Goal: Check status: Check status

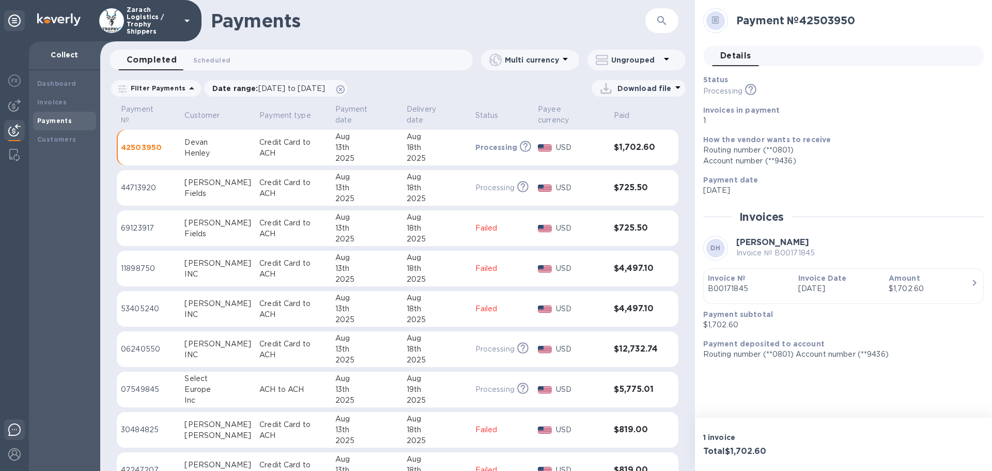
click at [19, 428] on img at bounding box center [14, 429] width 12 height 12
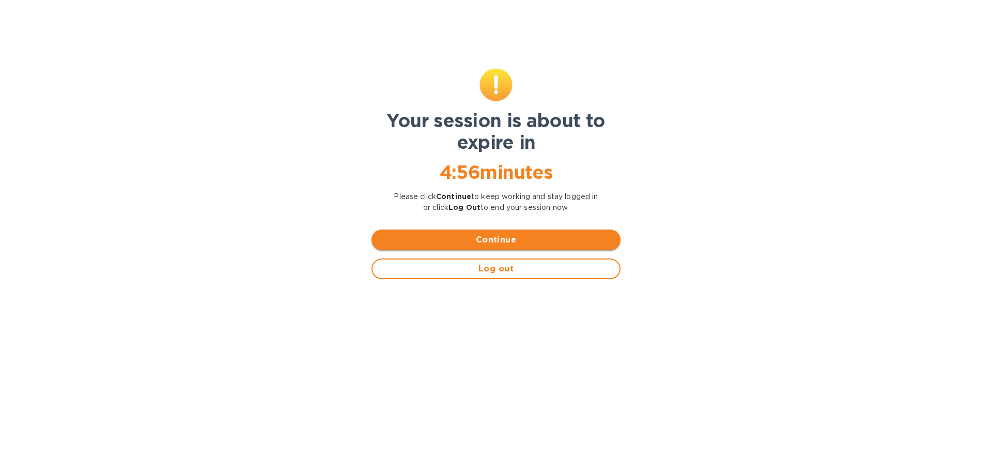
click at [541, 242] on span "Continue" at bounding box center [496, 239] width 232 height 12
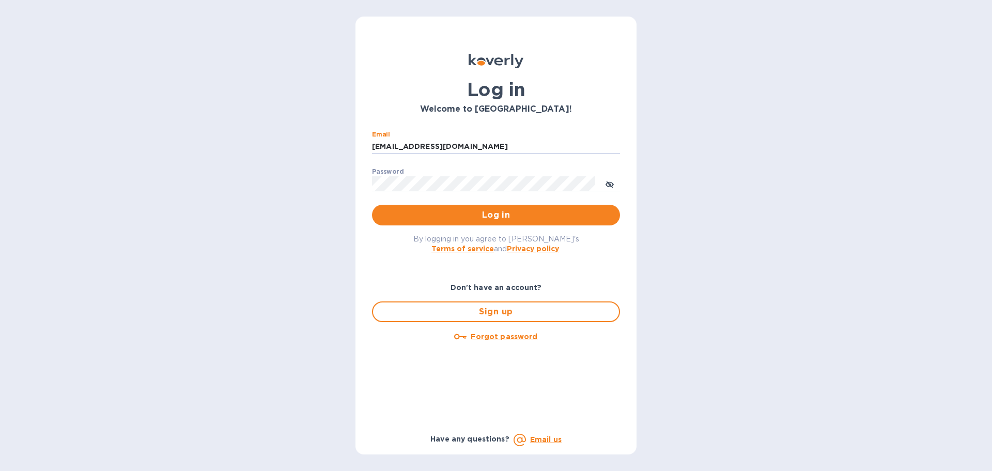
drag, startPoint x: 471, startPoint y: 147, endPoint x: 371, endPoint y: 146, distance: 100.2
click at [371, 146] on div "Email ssinger@intlfreight.net ​ Password ​ Log in" at bounding box center [496, 178] width 264 height 112
click at [438, 145] on input "ssinger@zara" at bounding box center [496, 146] width 248 height 15
type input "ssinger@zarachlogistics.com"
click at [451, 216] on span "Log in" at bounding box center [495, 215] width 231 height 12
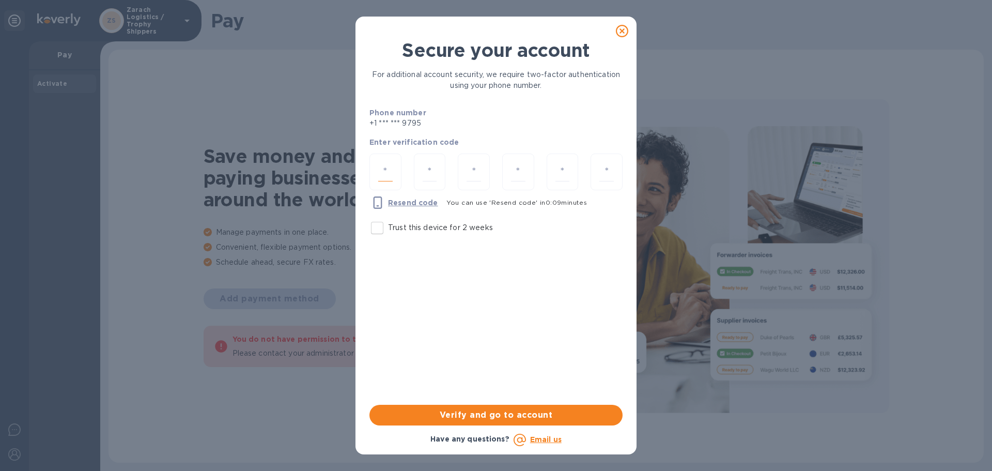
click at [386, 176] on input "number" at bounding box center [385, 171] width 14 height 19
type input "7"
type input "8"
type input "1"
type input "3"
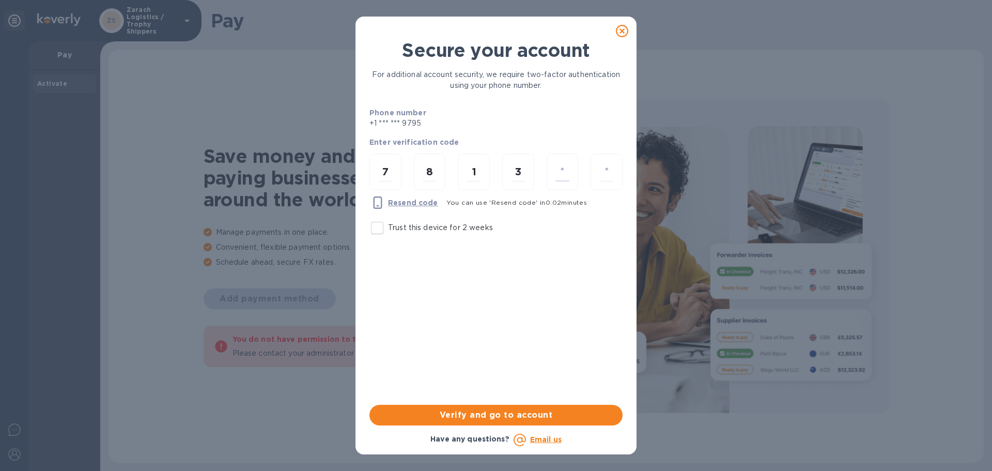
type input "8"
type input "1"
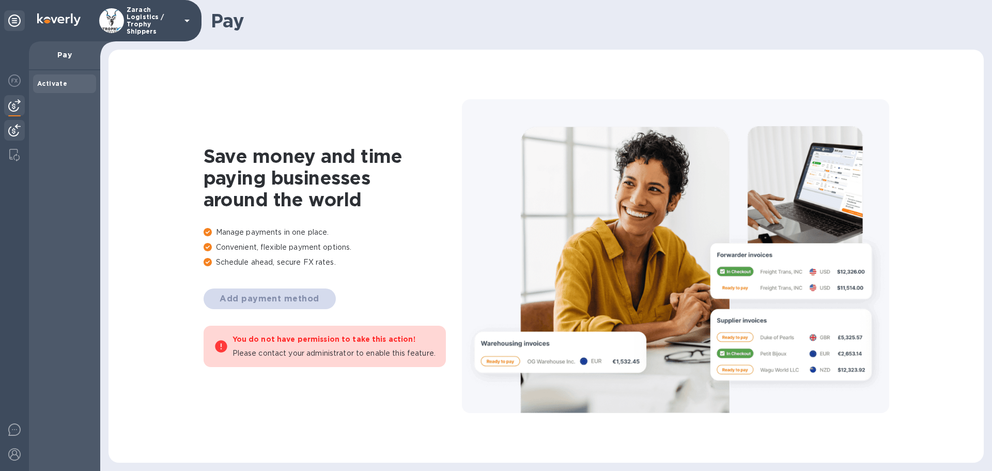
click at [19, 126] on img at bounding box center [14, 130] width 12 height 12
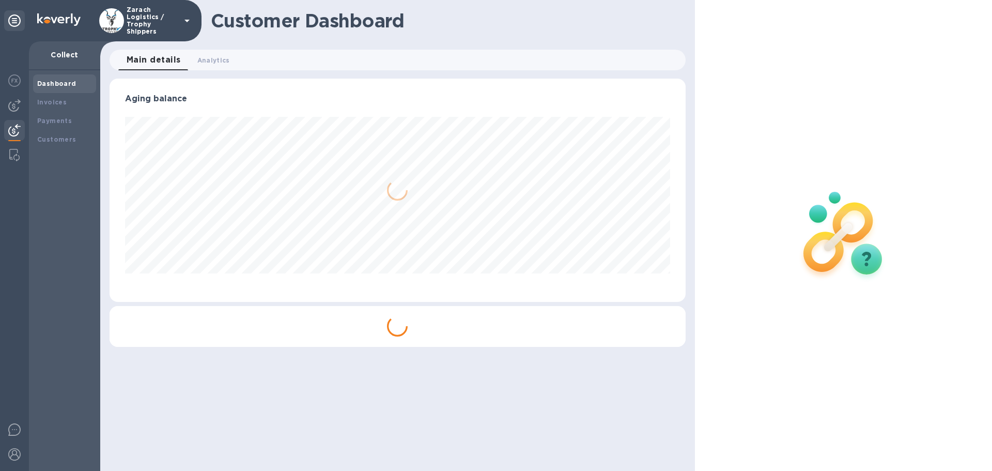
scroll to position [223, 575]
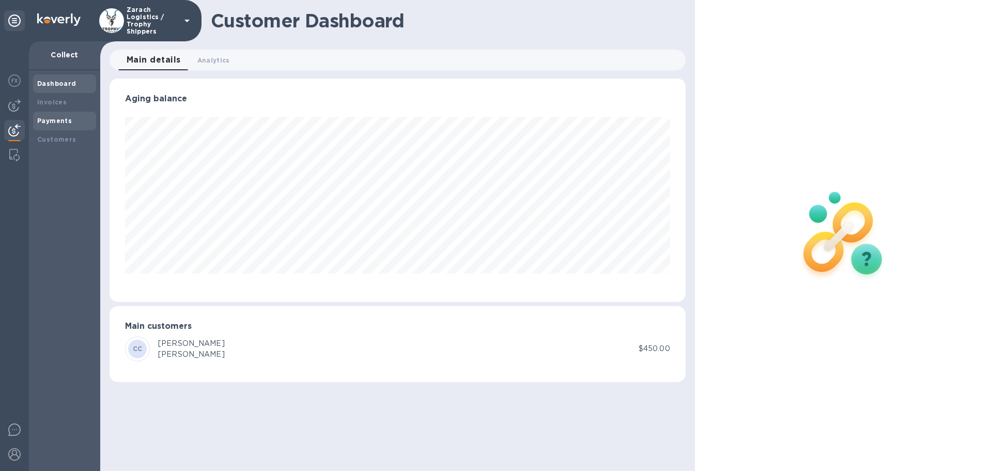
click at [50, 120] on b "Payments" at bounding box center [54, 121] width 35 height 8
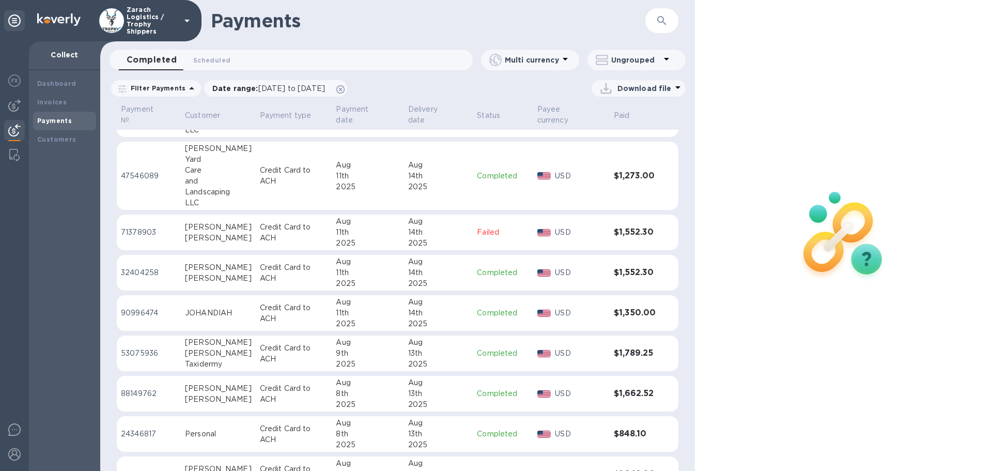
scroll to position [1404, 0]
click at [141, 268] on p "32404258" at bounding box center [149, 270] width 56 height 11
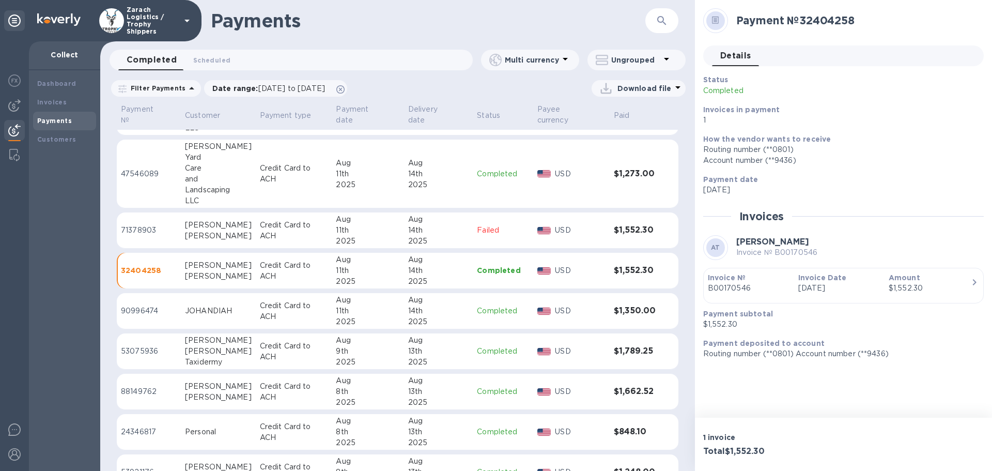
click at [145, 427] on p "24346817" at bounding box center [149, 431] width 56 height 11
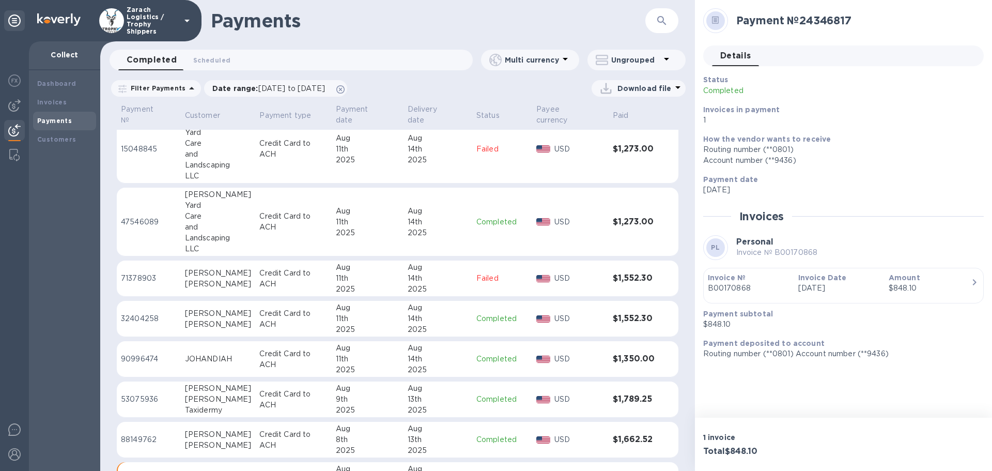
scroll to position [1290, 0]
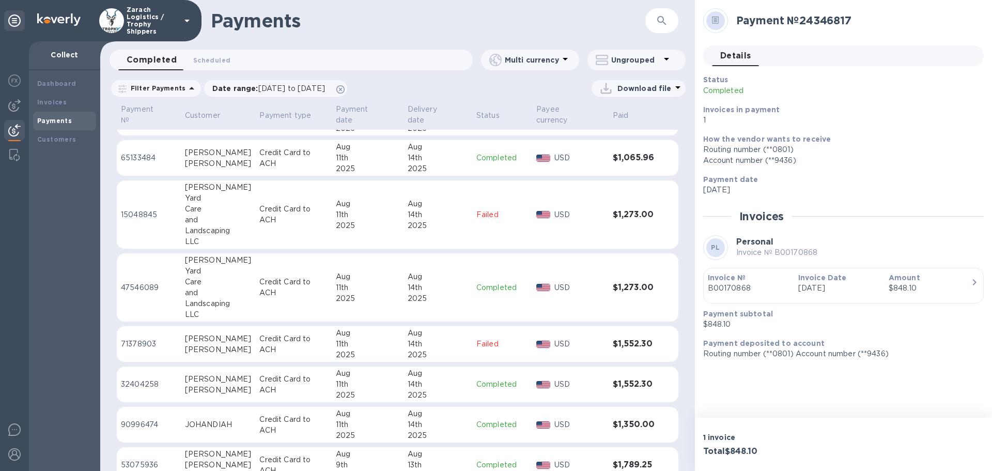
drag, startPoint x: 148, startPoint y: 155, endPoint x: 328, endPoint y: 201, distance: 185.7
click at [148, 155] on p "65133484" at bounding box center [149, 157] width 56 height 11
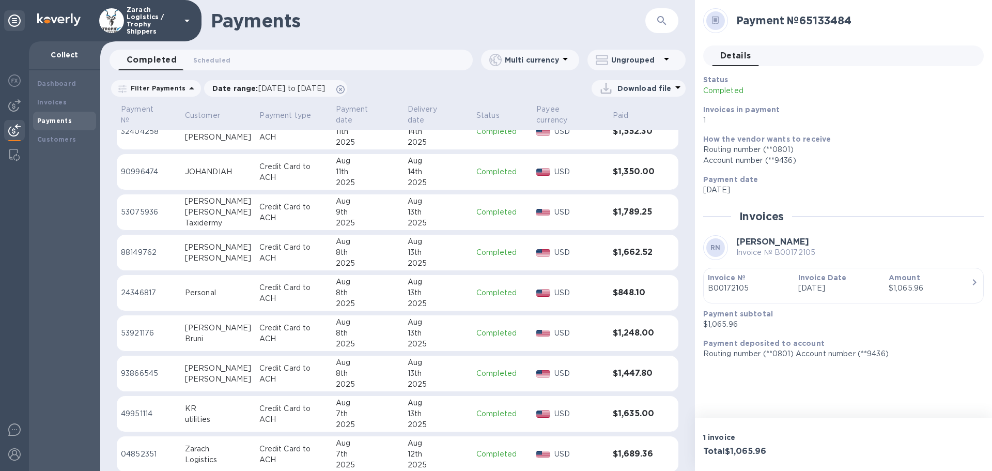
scroll to position [1548, 0]
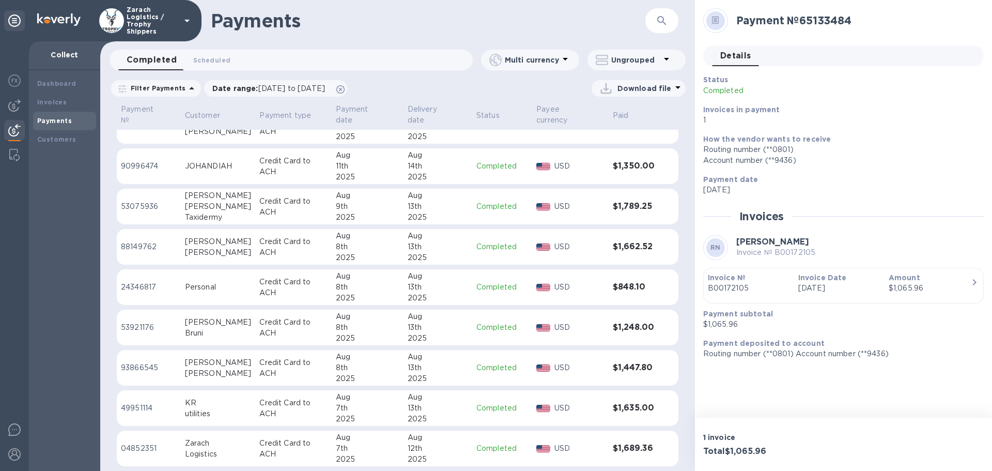
click at [141, 368] on p "93866545" at bounding box center [149, 367] width 56 height 11
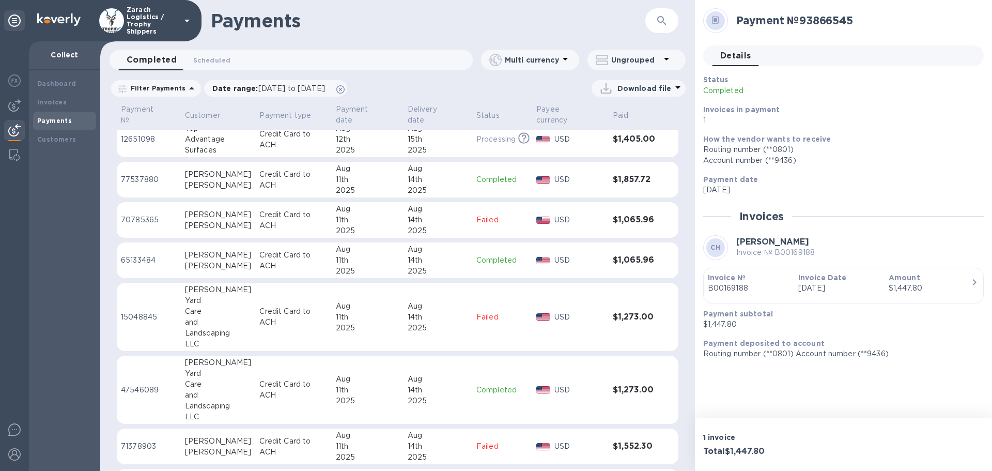
scroll to position [1187, 0]
click at [144, 180] on p "77537880" at bounding box center [149, 180] width 56 height 11
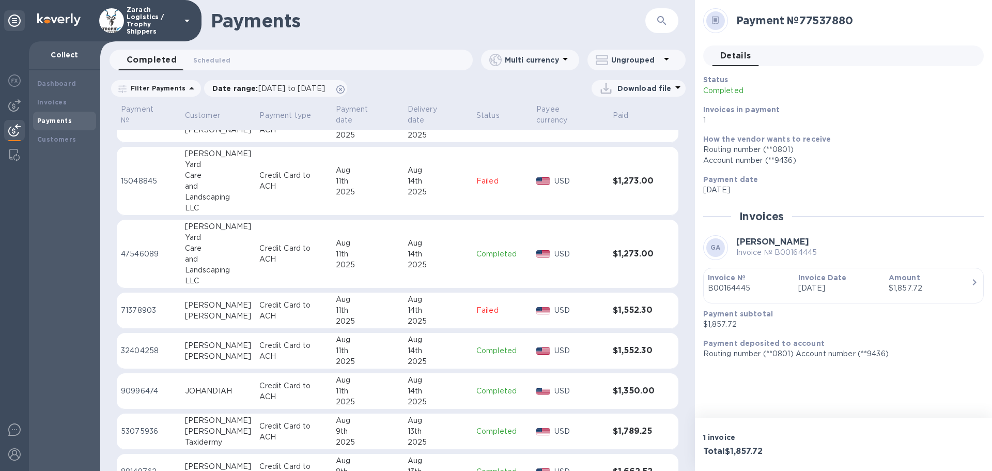
scroll to position [1342, 0]
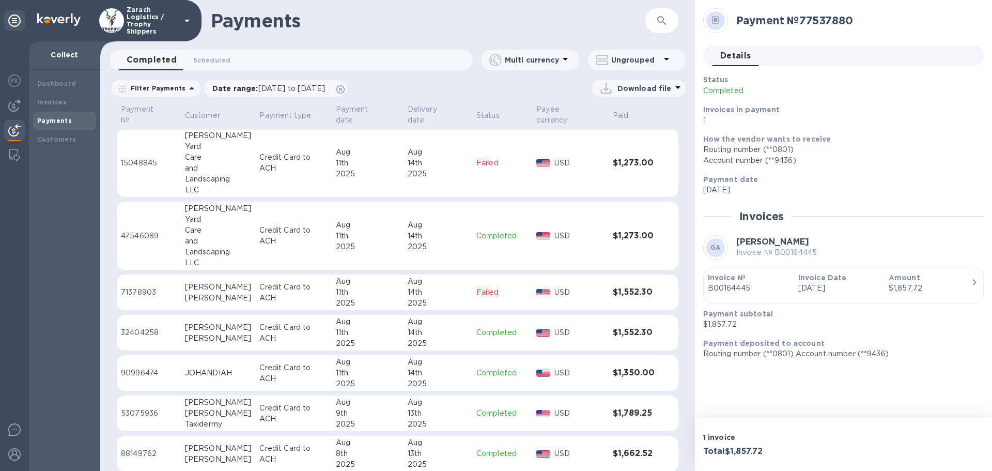
click at [138, 370] on p "90996474" at bounding box center [149, 372] width 56 height 11
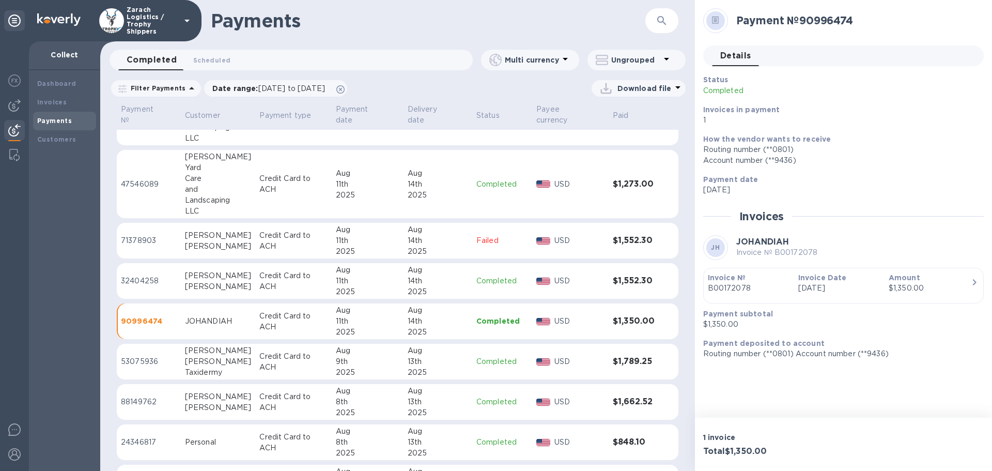
click at [150, 399] on p "88149762" at bounding box center [149, 401] width 56 height 11
click at [144, 181] on p "47546089" at bounding box center [149, 184] width 56 height 11
click at [142, 400] on p "88149762" at bounding box center [149, 401] width 56 height 11
click at [137, 184] on p "47546089" at bounding box center [149, 184] width 56 height 11
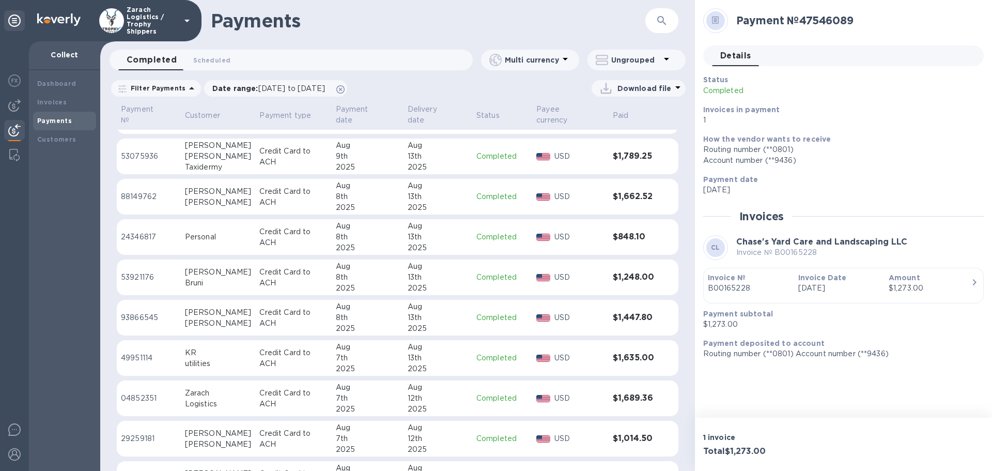
scroll to position [1600, 0]
click at [141, 354] on p "49951114" at bounding box center [149, 356] width 56 height 11
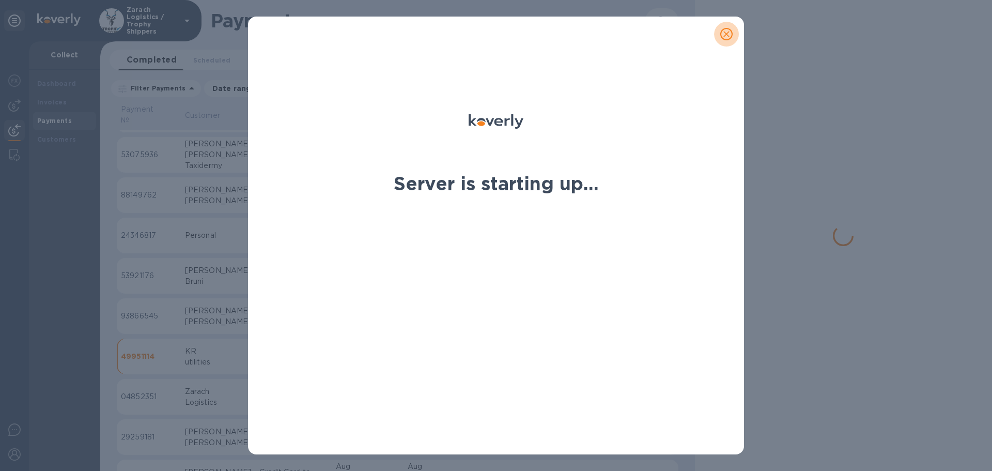
click at [728, 35] on icon "close" at bounding box center [726, 34] width 10 height 10
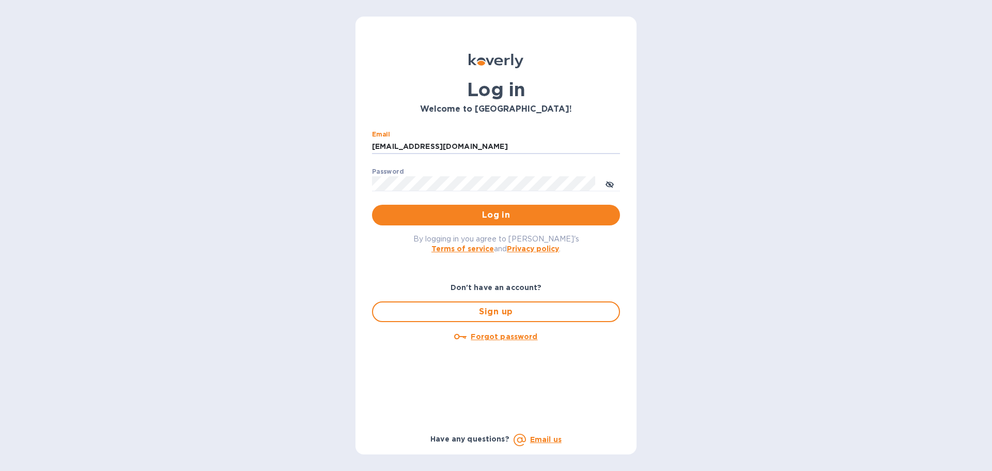
drag, startPoint x: 466, startPoint y: 146, endPoint x: 365, endPoint y: 145, distance: 100.7
click at [365, 145] on div "Email ssinger@intlfreight.net ​ Password ​ Log in" at bounding box center [496, 178] width 264 height 112
type input "ssinger@zarachlogistics.com"
click at [487, 216] on span "Log in" at bounding box center [495, 215] width 231 height 12
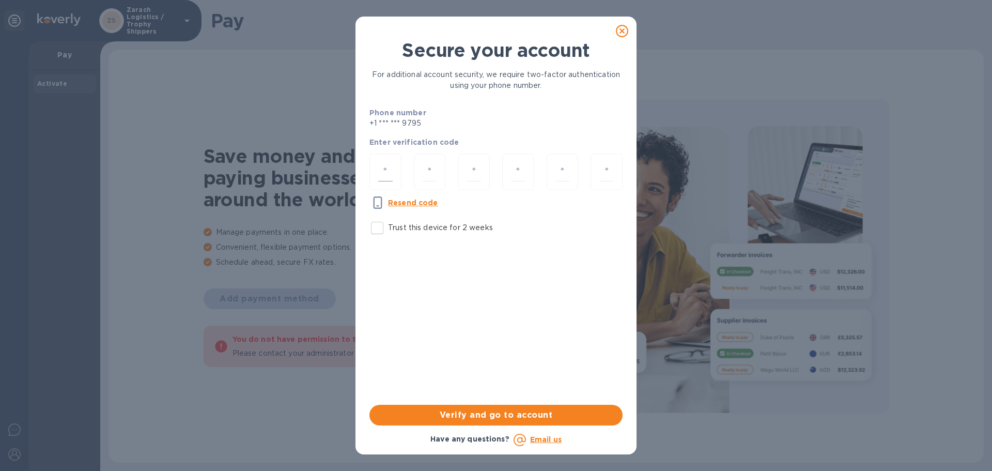
click at [379, 173] on input "number" at bounding box center [385, 171] width 14 height 19
type input "9"
click at [426, 172] on input "number" at bounding box center [430, 171] width 14 height 19
type input "7"
type input "5"
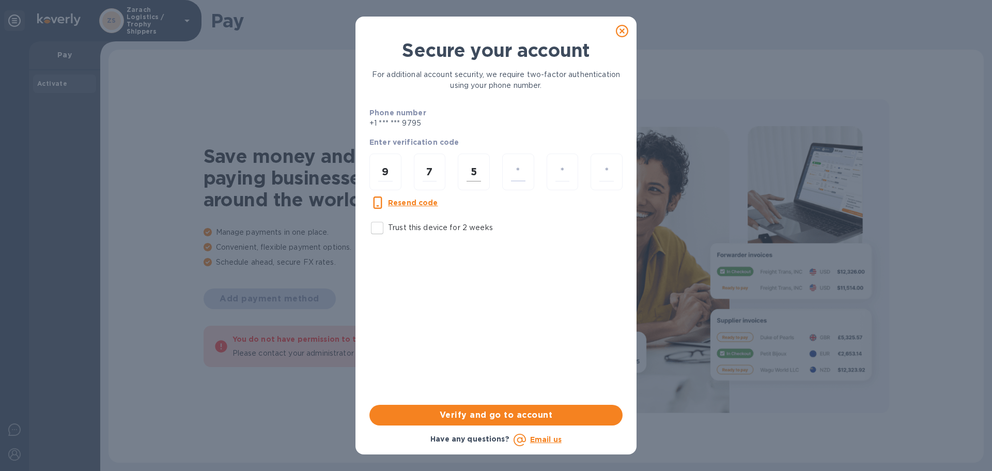
type input "1"
type input "2"
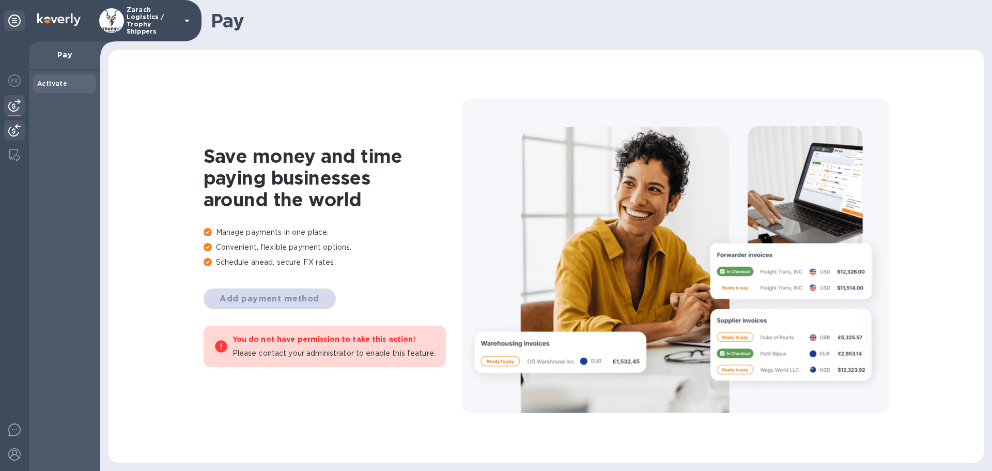
click at [21, 129] on div at bounding box center [14, 131] width 21 height 23
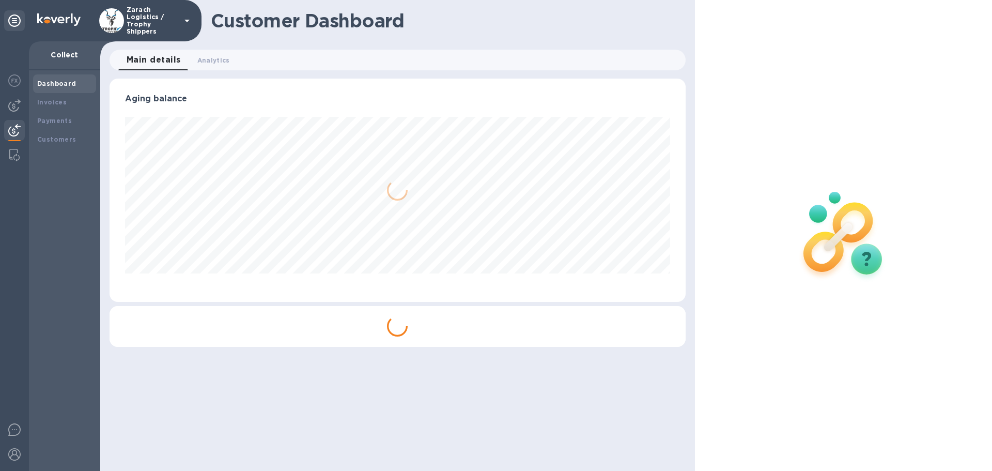
scroll to position [223, 575]
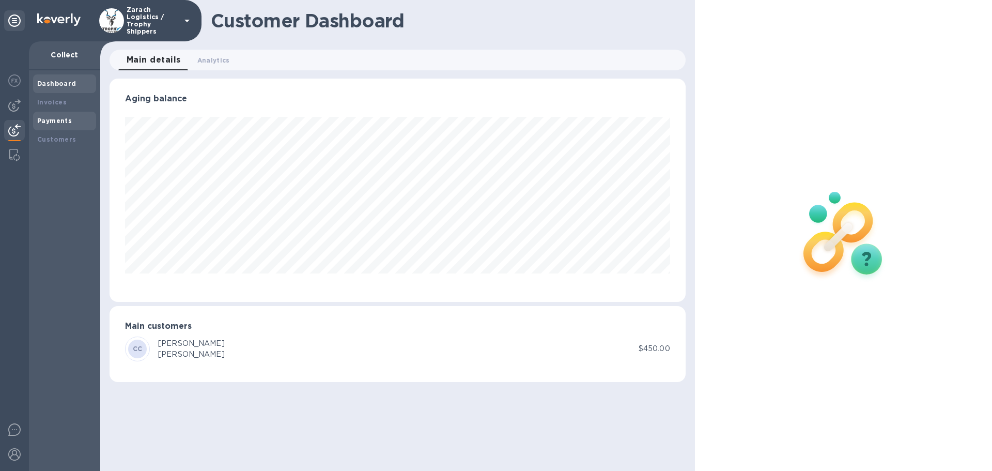
click at [49, 121] on b "Payments" at bounding box center [54, 121] width 35 height 8
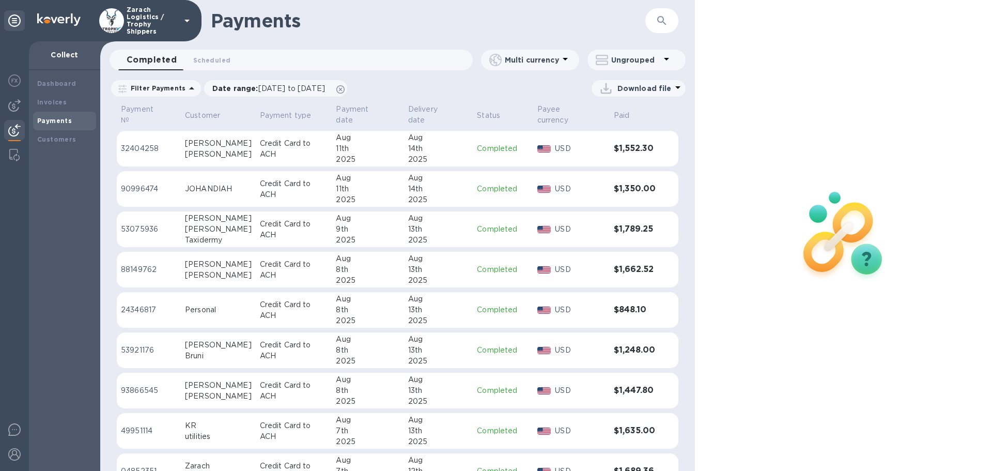
scroll to position [1559, 0]
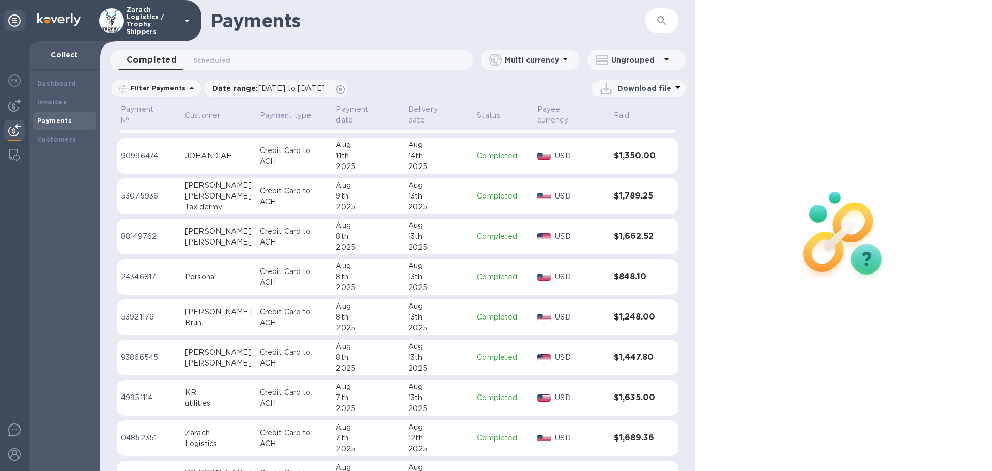
click at [145, 396] on p "49951114" at bounding box center [149, 397] width 56 height 11
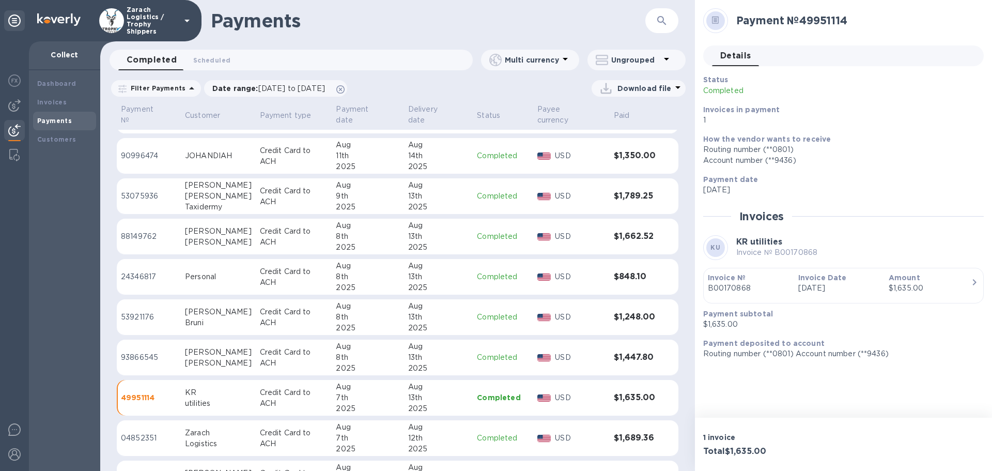
click at [147, 194] on p "53075936" at bounding box center [149, 196] width 56 height 11
click at [153, 197] on p "53075936" at bounding box center [149, 196] width 56 height 10
click at [139, 314] on p "53921176" at bounding box center [149, 317] width 56 height 11
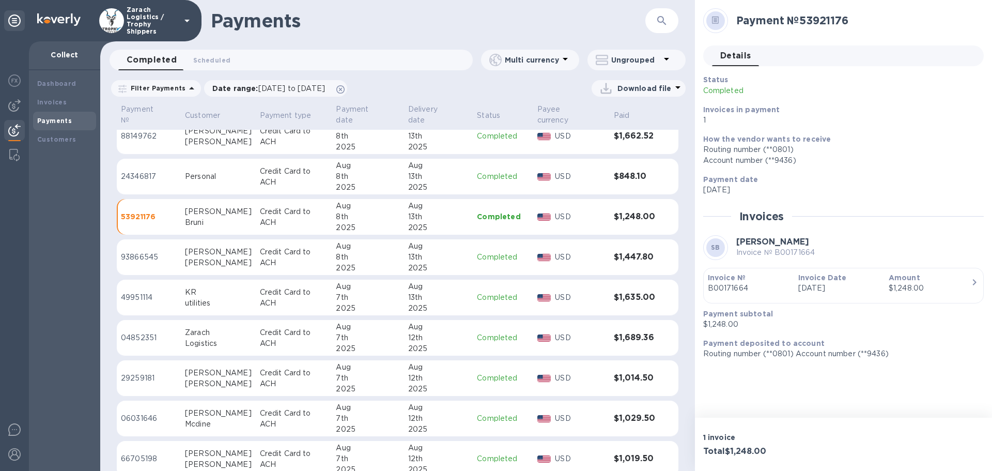
scroll to position [1662, 0]
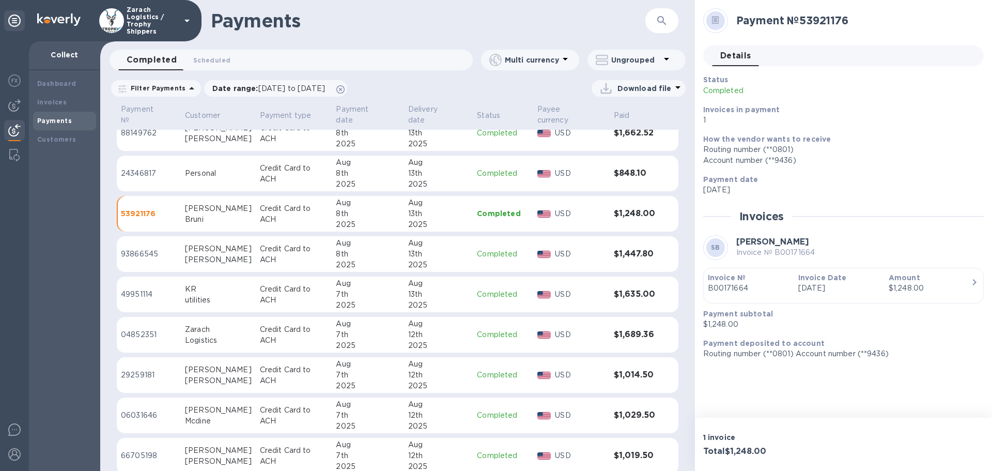
click at [140, 252] on p "93866545" at bounding box center [149, 253] width 56 height 11
